Goal: Information Seeking & Learning: Check status

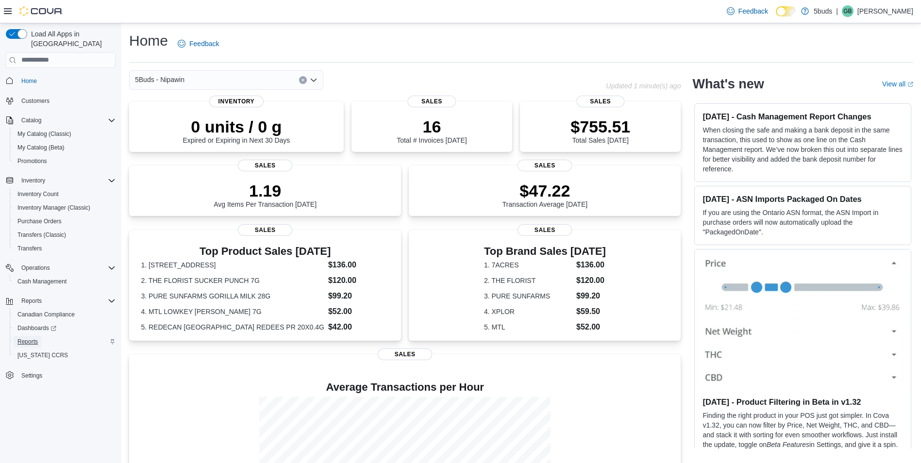
click at [32, 338] on span "Reports" at bounding box center [27, 342] width 20 height 8
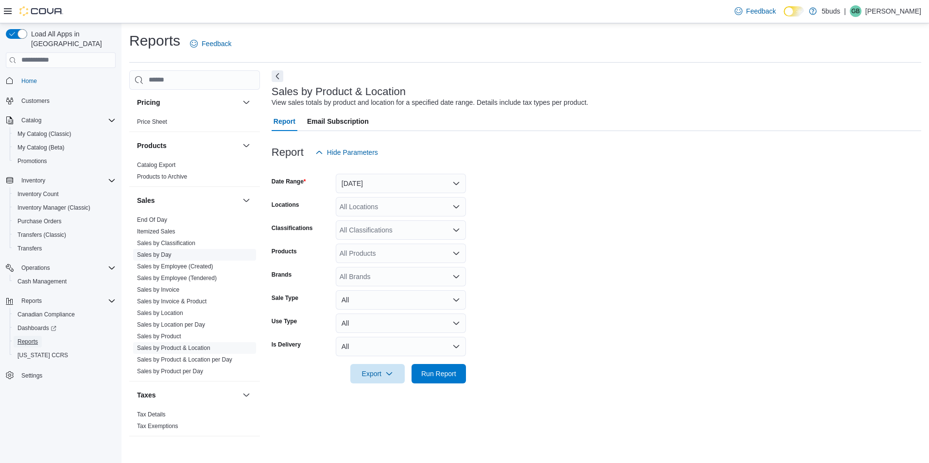
scroll to position [702, 0]
click at [194, 274] on link "Sales by Employee (Tendered)" at bounding box center [177, 277] width 80 height 7
click at [380, 185] on button "Yesterday" at bounding box center [401, 183] width 130 height 19
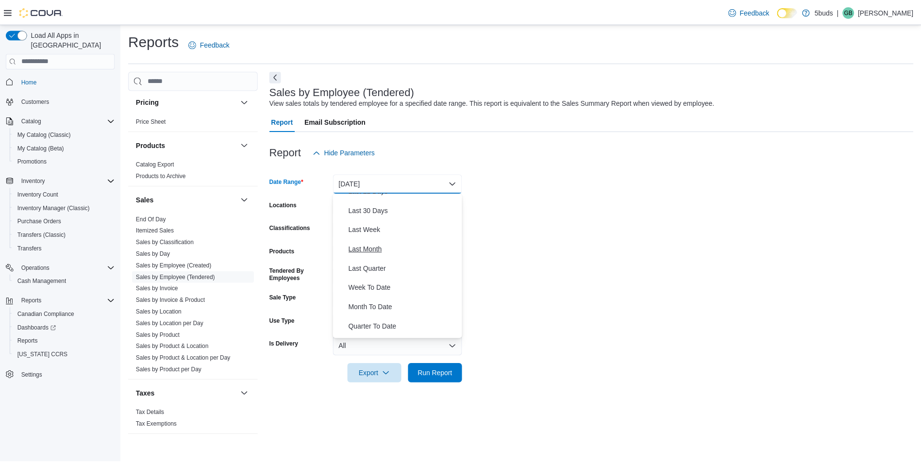
scroll to position [146, 0]
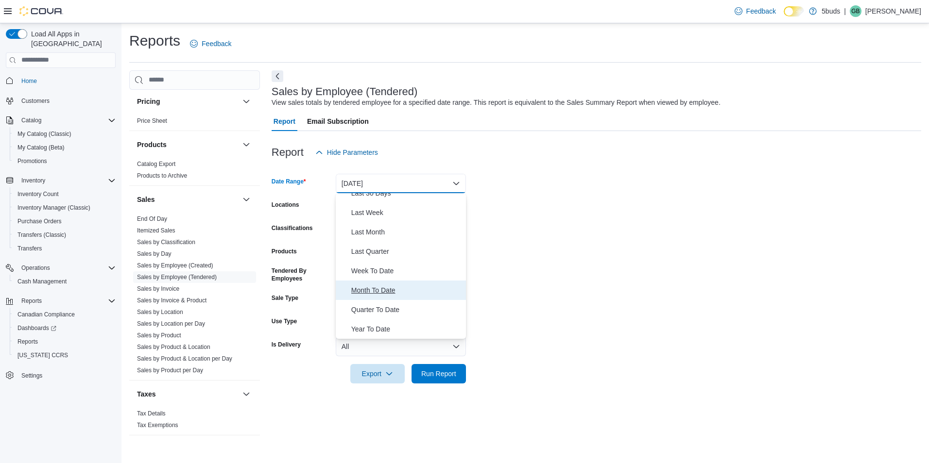
click at [391, 288] on span "Month To Date" at bounding box center [406, 291] width 111 height 12
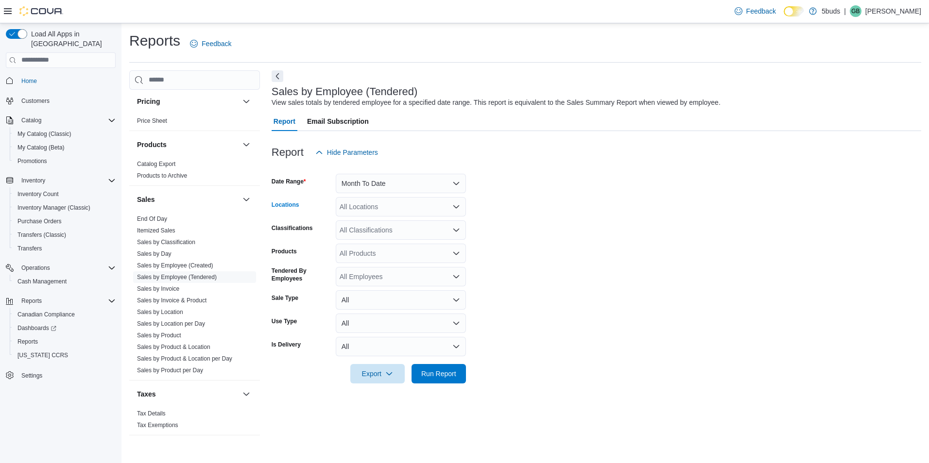
click at [411, 210] on div "All Locations" at bounding box center [401, 206] width 130 height 19
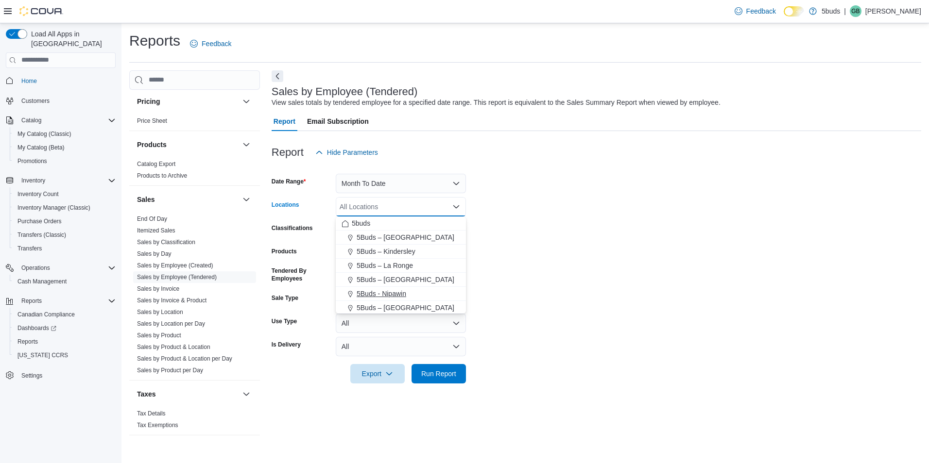
click at [402, 295] on span "5Buds - Nipawin" at bounding box center [382, 294] width 50 height 10
click at [565, 269] on form "Date Range Month To Date Locations 5Buds - Nipawin Combo box. Selected. 5Buds -…" at bounding box center [596, 273] width 649 height 222
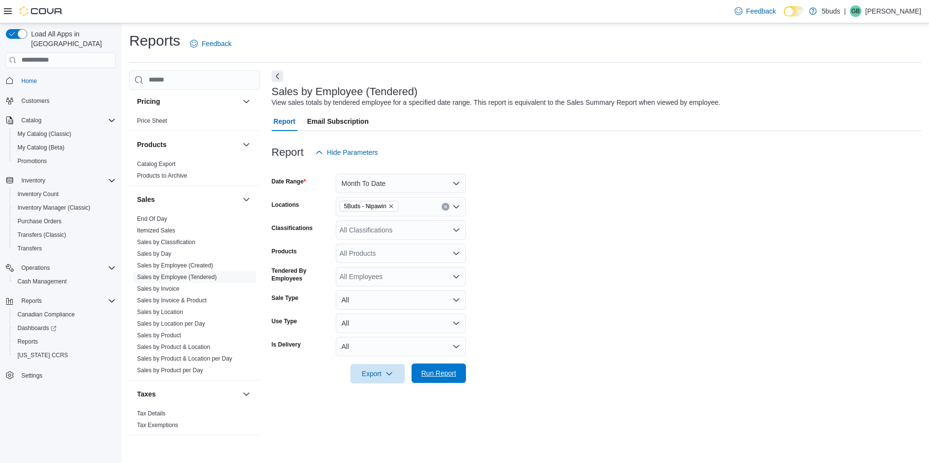
click at [447, 365] on span "Run Report" at bounding box center [438, 373] width 43 height 19
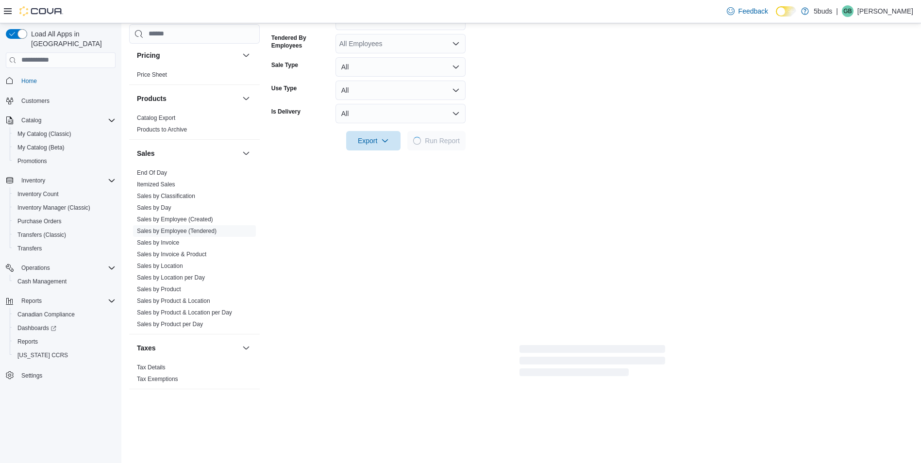
scroll to position [243, 0]
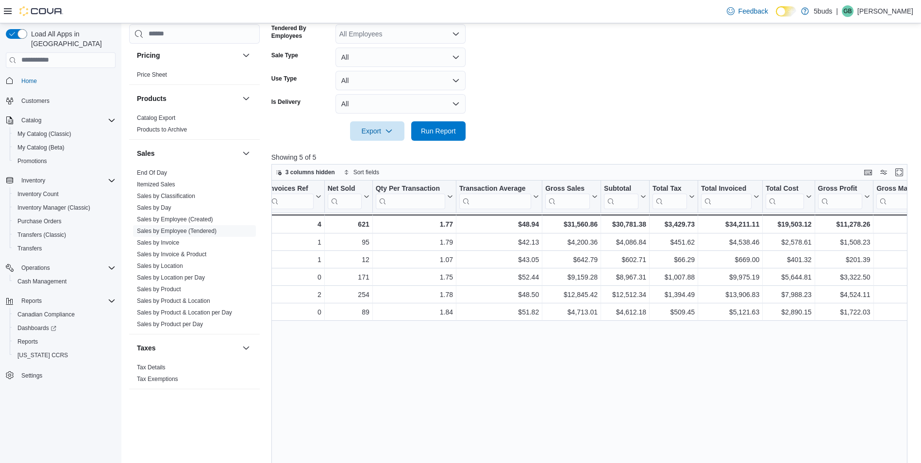
drag, startPoint x: 509, startPoint y: 369, endPoint x: 552, endPoint y: 371, distance: 42.8
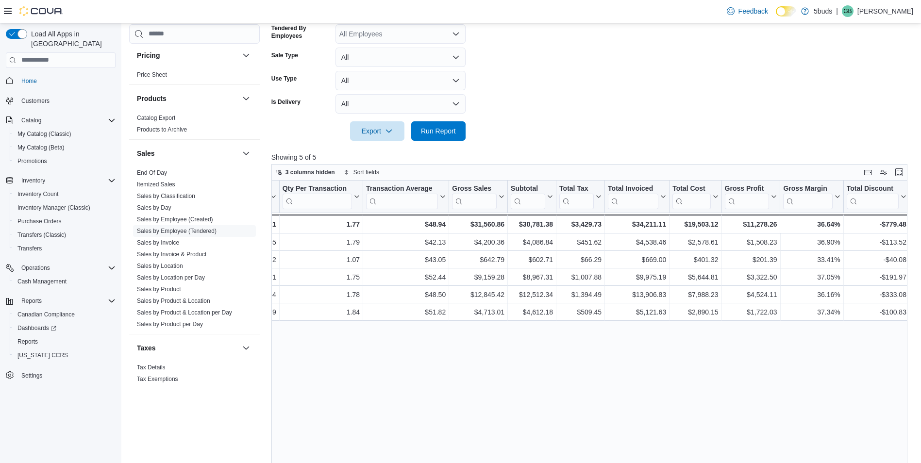
drag, startPoint x: 534, startPoint y: 362, endPoint x: 579, endPoint y: 366, distance: 44.4
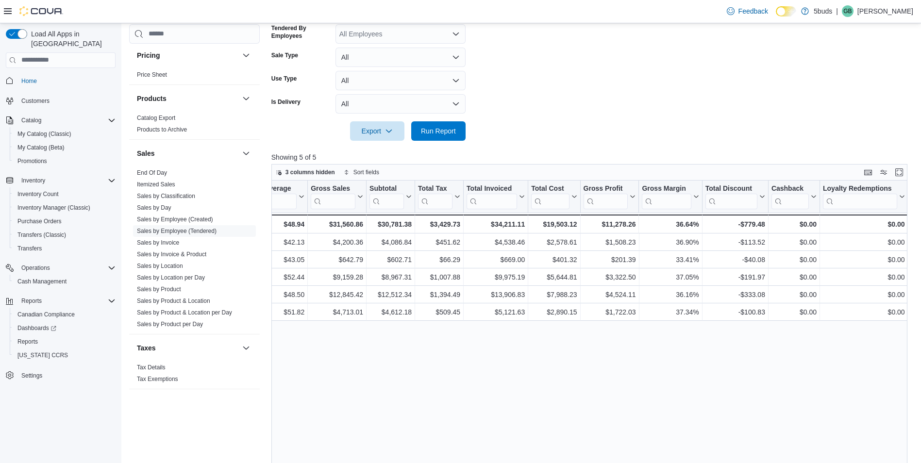
drag, startPoint x: 580, startPoint y: 364, endPoint x: 621, endPoint y: 368, distance: 41.5
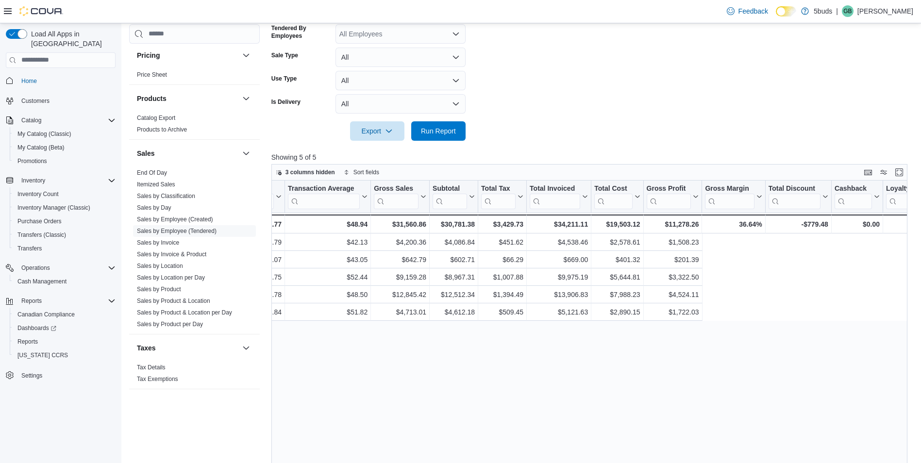
scroll to position [0, 0]
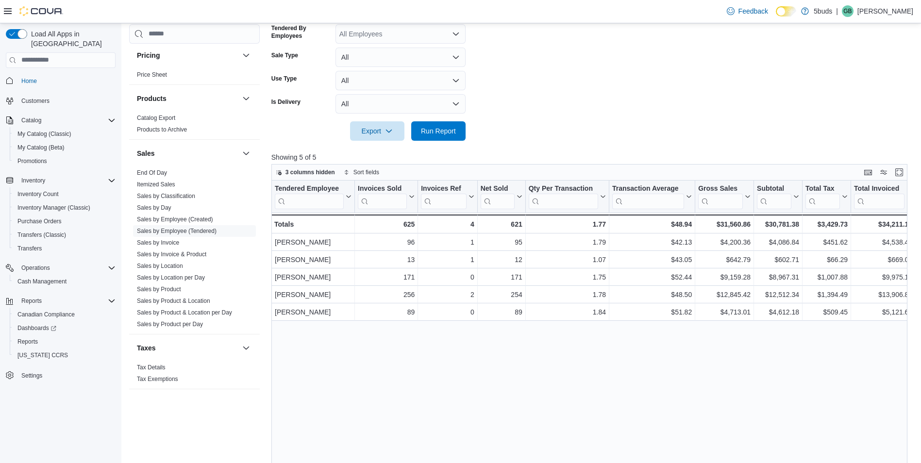
drag, startPoint x: 621, startPoint y: 368, endPoint x: 511, endPoint y: 369, distance: 109.3
click at [513, 367] on div "Tendered Employee Click to view column header actions Invoices Sold Click to vi…" at bounding box center [593, 358] width 643 height 354
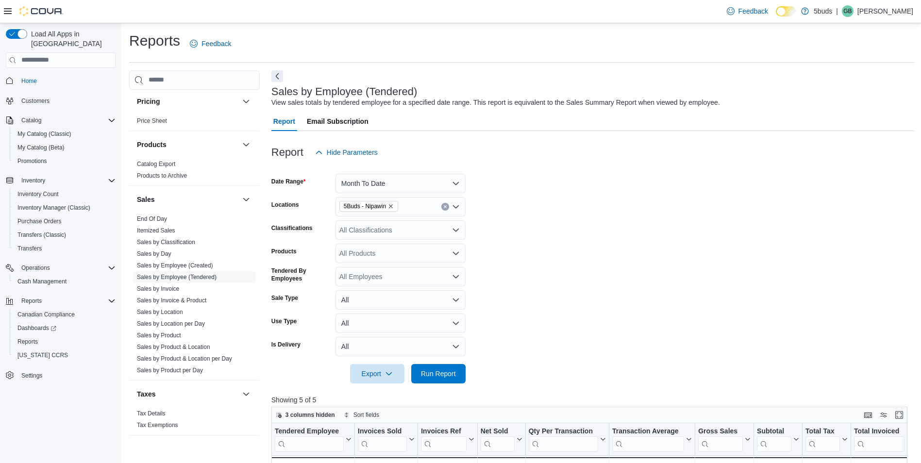
click at [77, 75] on span "Home" at bounding box center [66, 81] width 98 height 12
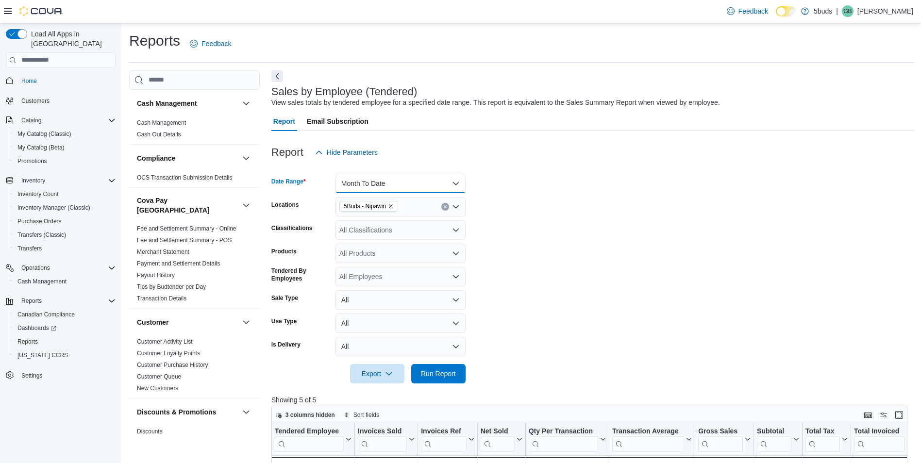
click at [359, 182] on button "Month To Date" at bounding box center [401, 183] width 130 height 19
click at [363, 214] on span "Last Week" at bounding box center [406, 213] width 111 height 12
click at [437, 371] on span "Run Report" at bounding box center [438, 374] width 35 height 10
click at [374, 185] on button "Last Week" at bounding box center [401, 183] width 130 height 19
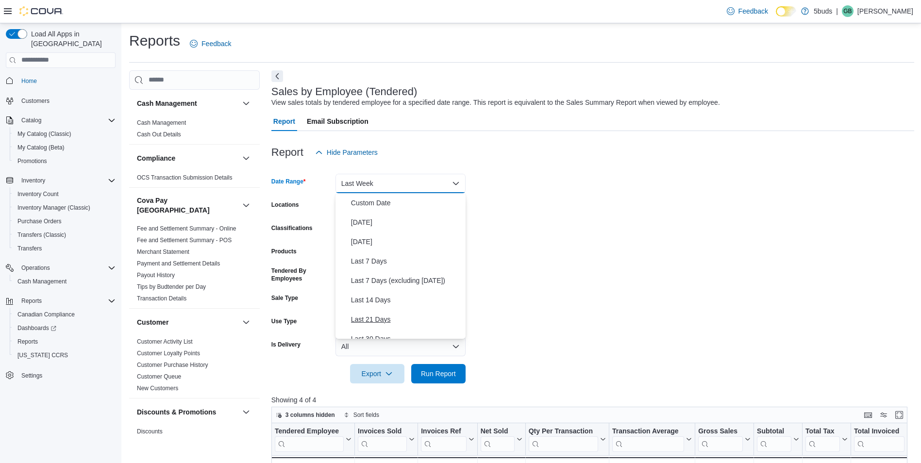
scroll to position [92, 0]
drag, startPoint x: 557, startPoint y: 239, endPoint x: 439, endPoint y: 209, distance: 121.7
click at [556, 239] on form "Date Range Last Week Locations 5Buds - Nipawin Classifications All Classificati…" at bounding box center [593, 273] width 643 height 222
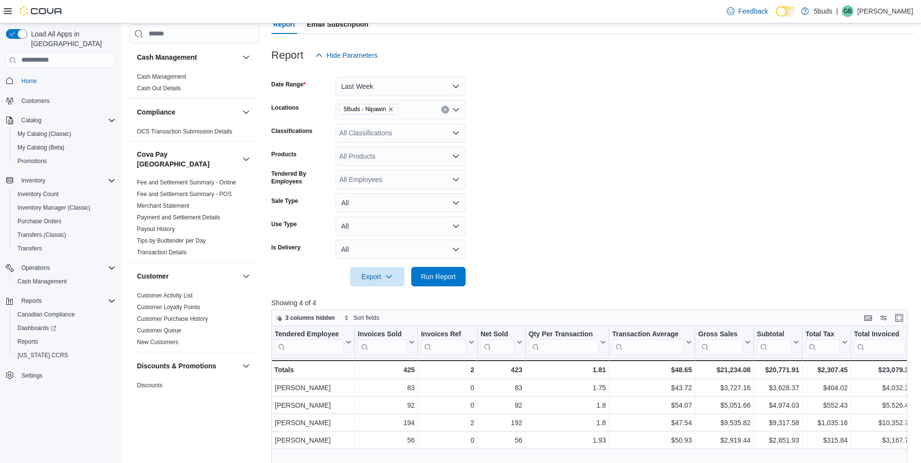
click at [573, 205] on form "Date Range Last Week Locations 5Buds - Nipawin Classifications All Classificati…" at bounding box center [593, 176] width 643 height 222
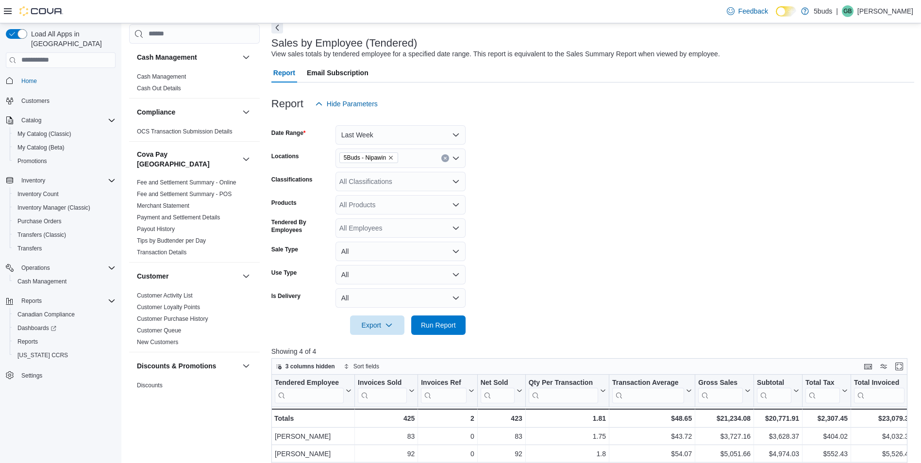
scroll to position [0, 0]
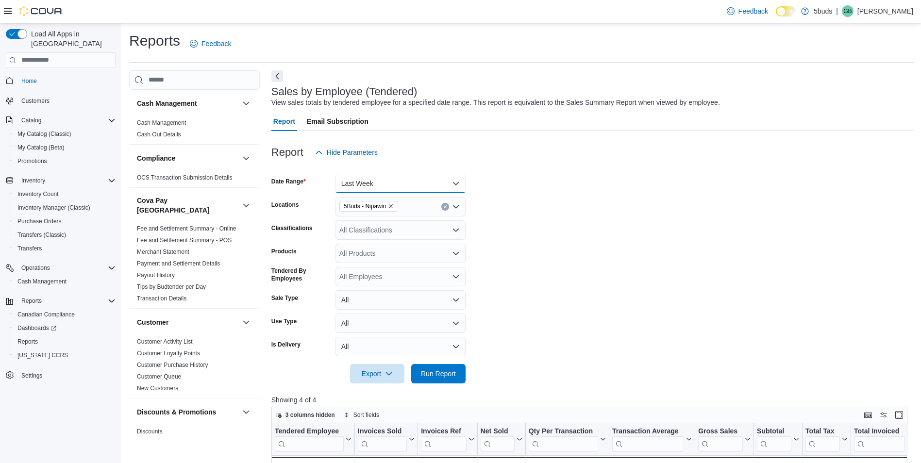
click at [378, 177] on button "Last Week" at bounding box center [401, 183] width 130 height 19
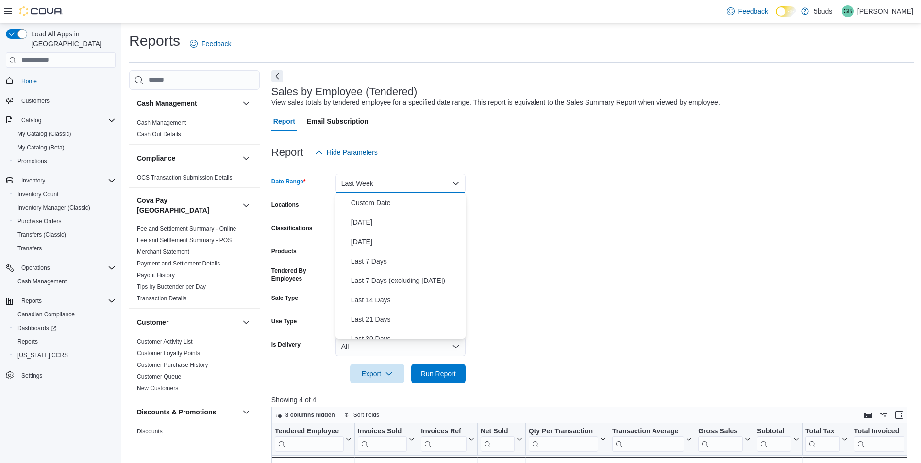
scroll to position [92, 0]
click at [379, 283] on span "Last Month" at bounding box center [406, 286] width 111 height 12
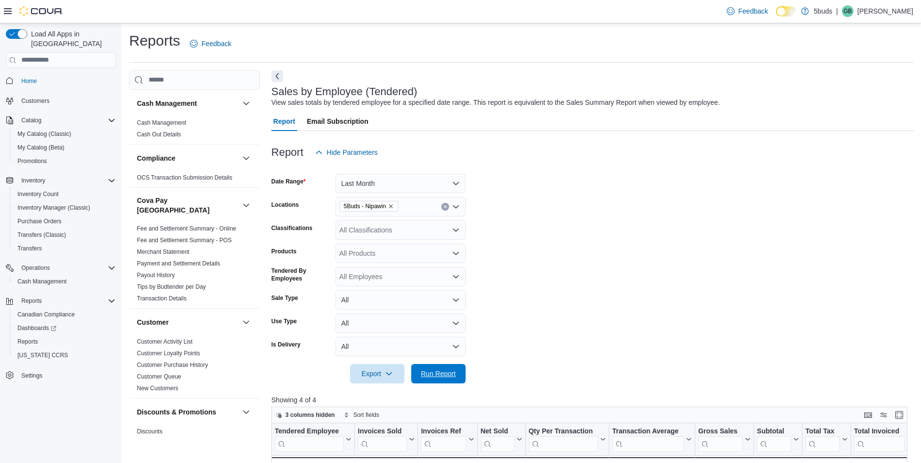
drag, startPoint x: 439, startPoint y: 368, endPoint x: 456, endPoint y: 353, distance: 22.7
click at [440, 368] on span "Run Report" at bounding box center [438, 373] width 43 height 19
click at [422, 176] on button "Last Month" at bounding box center [401, 183] width 130 height 19
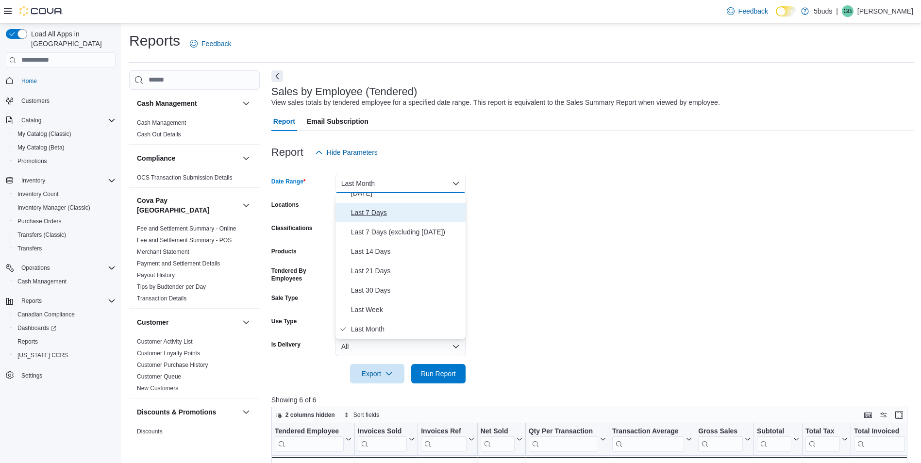
click at [386, 218] on span "Last 7 Days" at bounding box center [406, 213] width 111 height 12
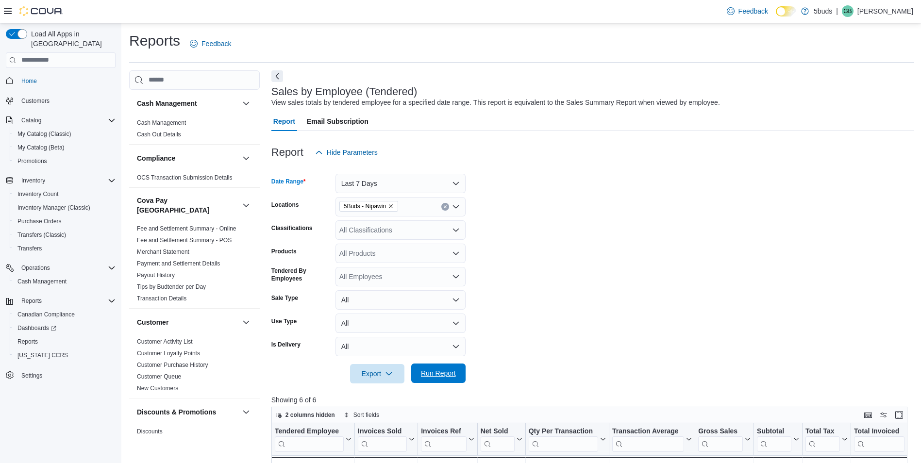
click at [434, 366] on span "Run Report" at bounding box center [438, 373] width 43 height 19
click at [414, 180] on button "Last 7 Days" at bounding box center [401, 183] width 130 height 19
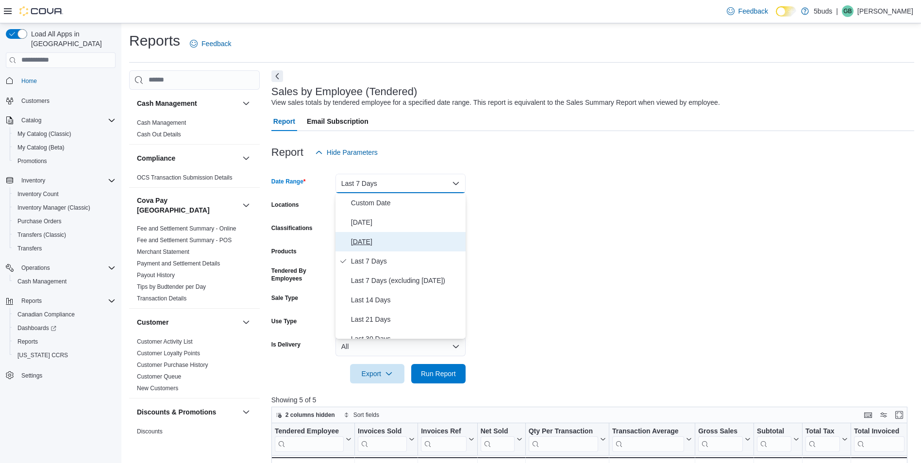
click at [381, 244] on span "Yesterday" at bounding box center [406, 242] width 111 height 12
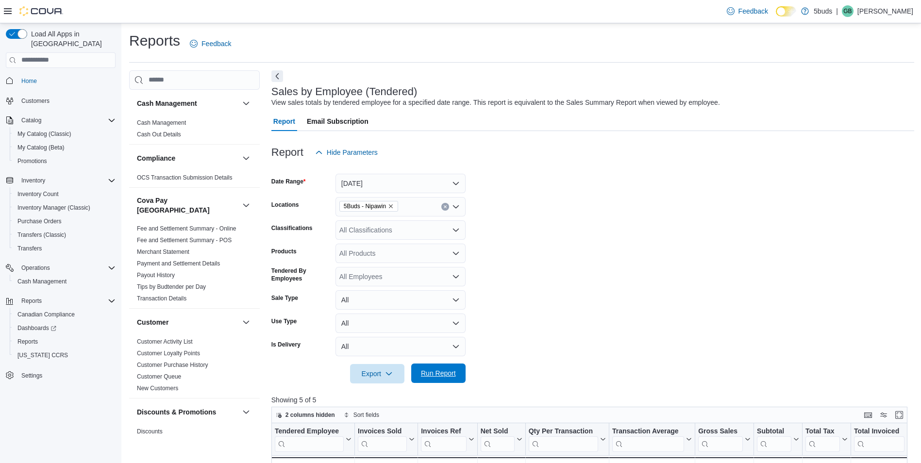
click at [447, 376] on span "Run Report" at bounding box center [438, 374] width 35 height 10
click at [30, 77] on span "Home" at bounding box center [29, 81] width 16 height 8
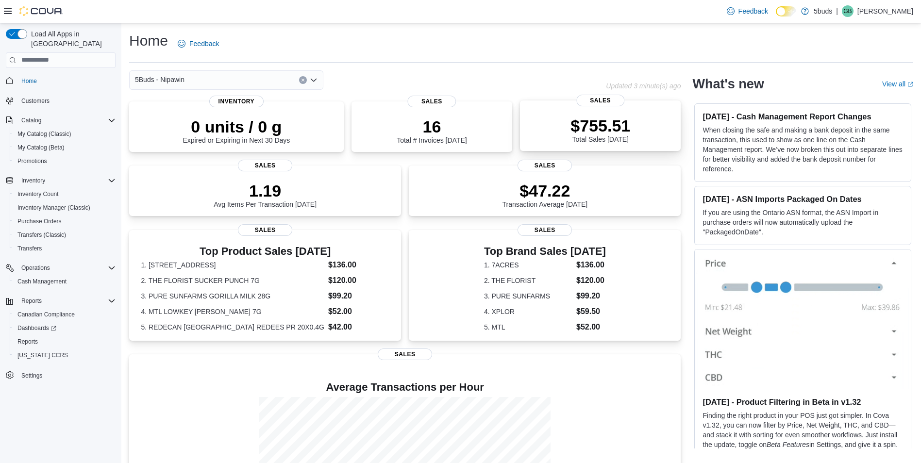
drag, startPoint x: 647, startPoint y: 130, endPoint x: 644, endPoint y: 138, distance: 8.3
click at [646, 133] on div "$755.51 Total Sales Today" at bounding box center [600, 127] width 145 height 31
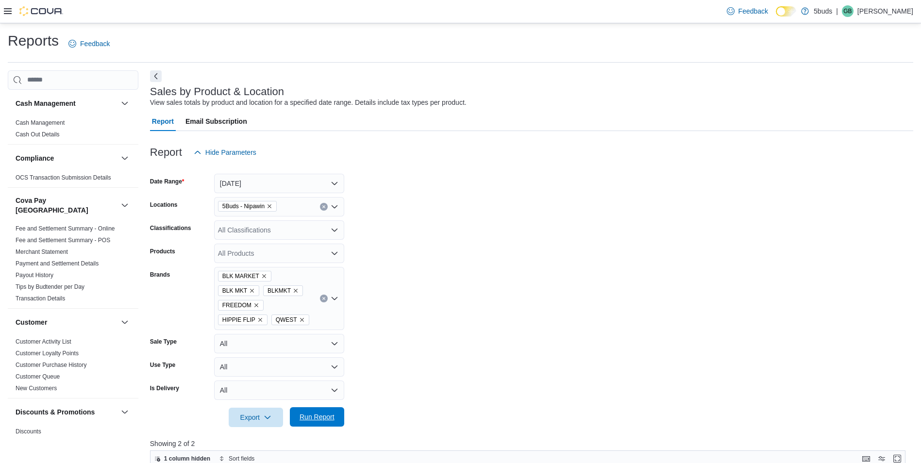
scroll to position [97, 0]
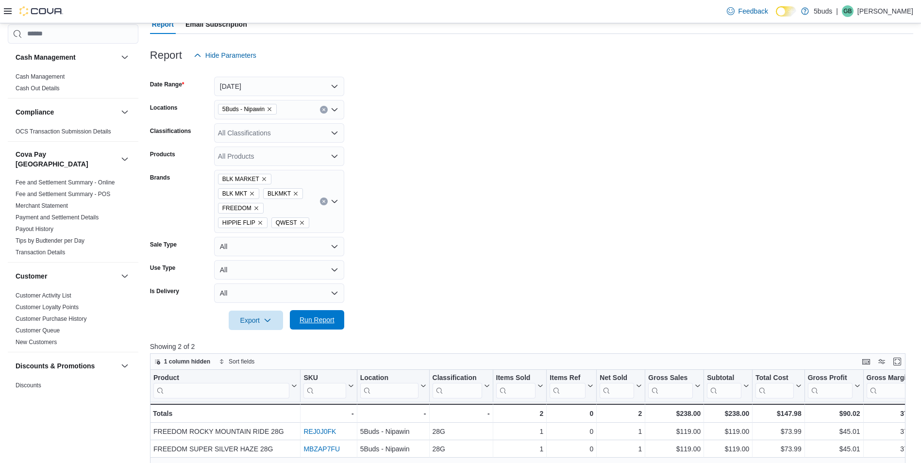
click at [310, 310] on span "Run Report" at bounding box center [317, 319] width 43 height 19
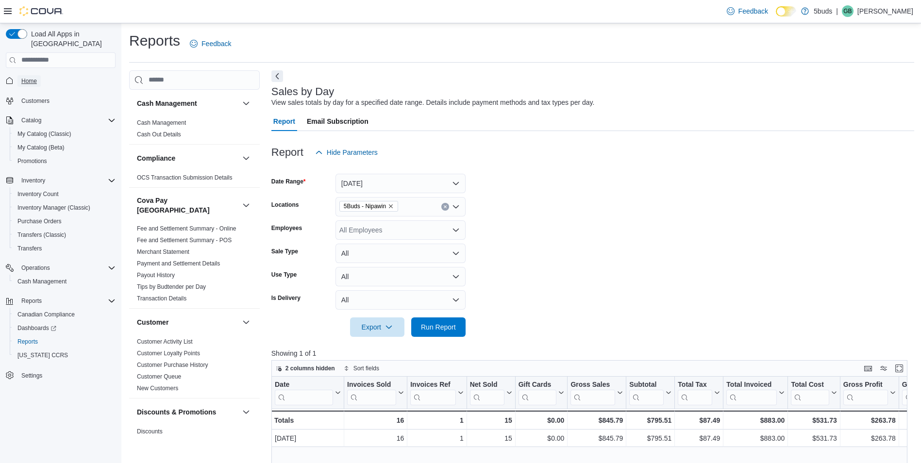
click at [37, 75] on link "Home" at bounding box center [28, 81] width 23 height 12
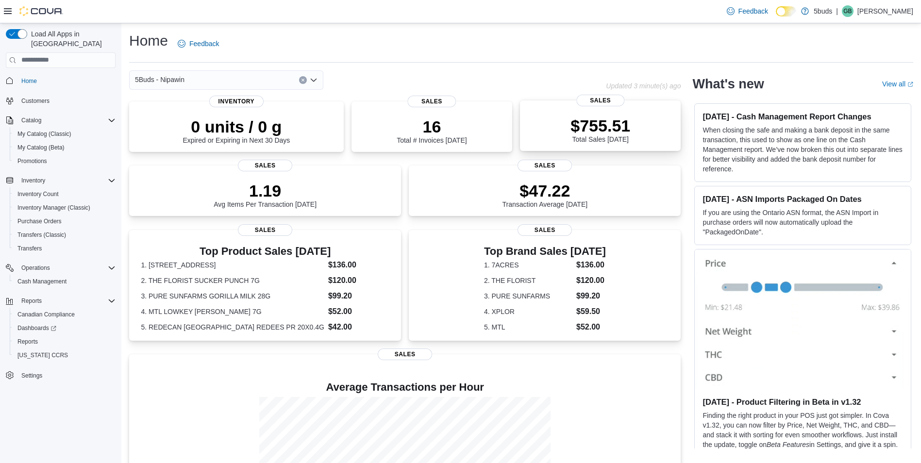
click at [633, 146] on div "$755.51 Total Sales Today Sales" at bounding box center [600, 126] width 161 height 51
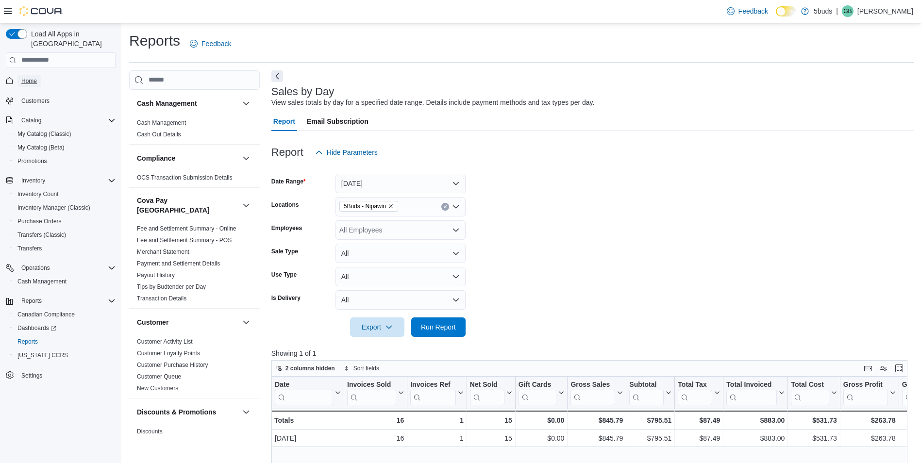
click at [33, 75] on span "Home" at bounding box center [29, 81] width 16 height 12
